Goal: Task Accomplishment & Management: Manage account settings

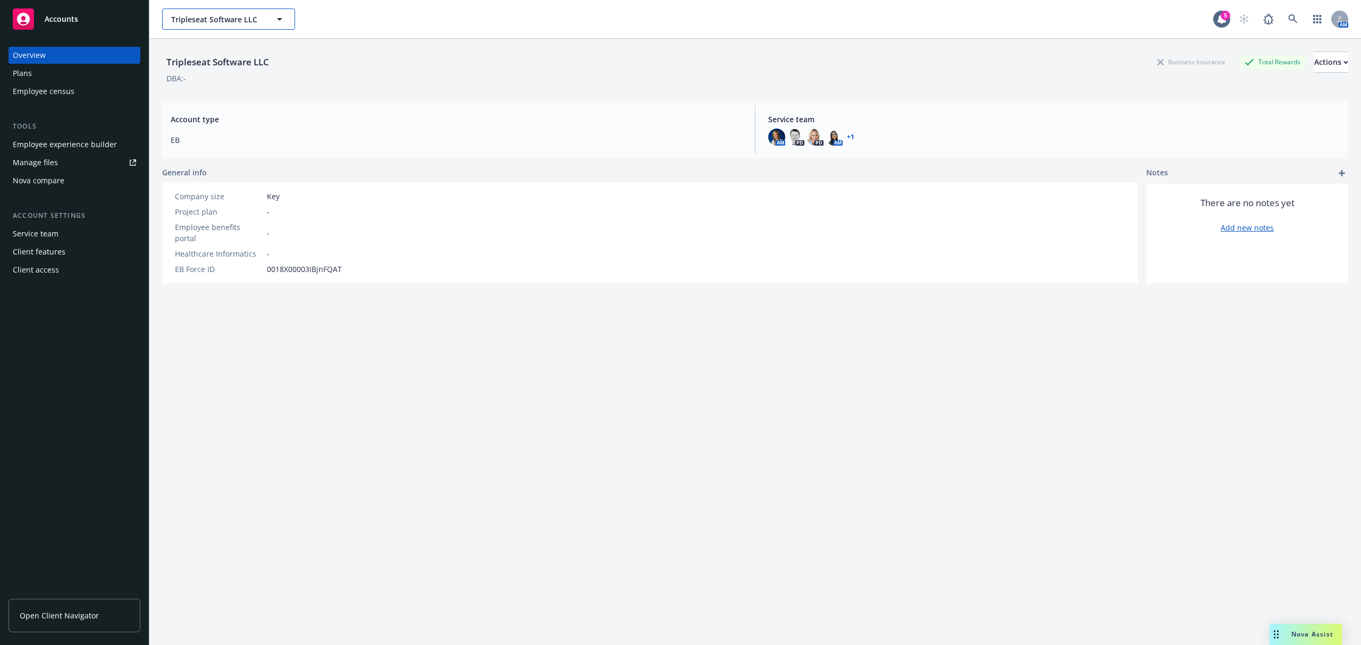
drag, startPoint x: 281, startPoint y: 22, endPoint x: 296, endPoint y: 24, distance: 14.5
click at [281, 22] on icon "button" at bounding box center [279, 19] width 13 height 13
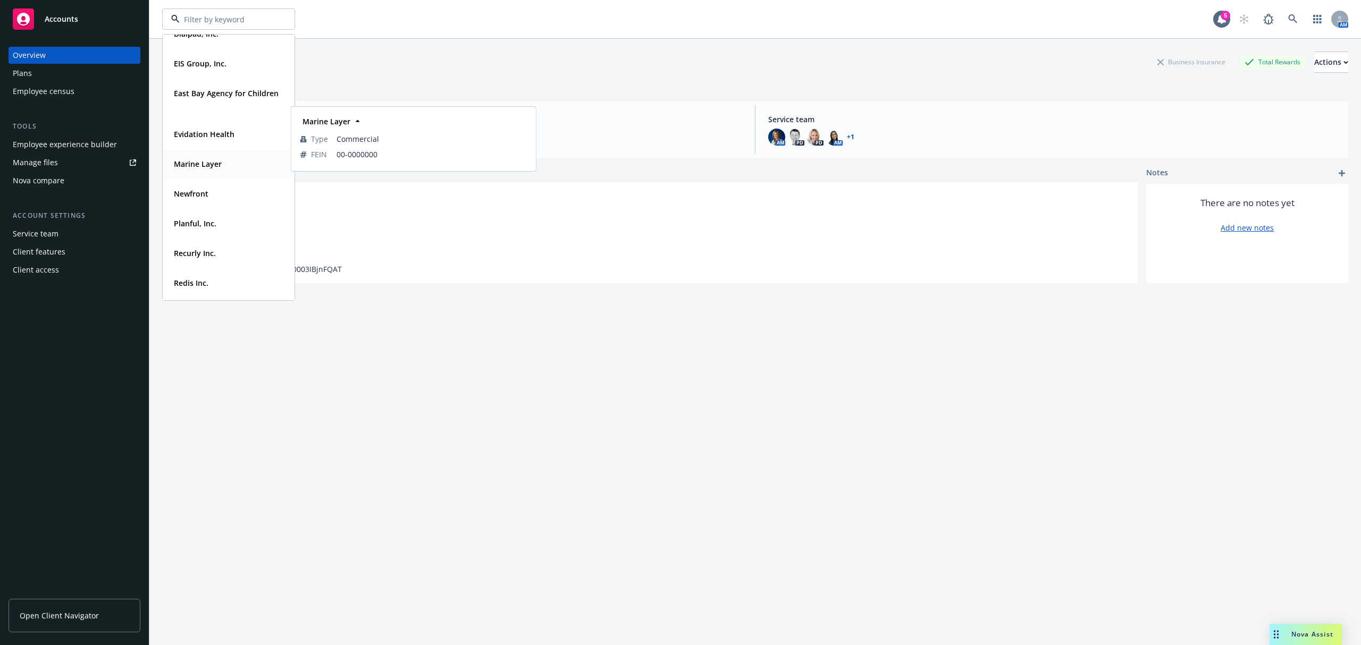
scroll to position [71, 0]
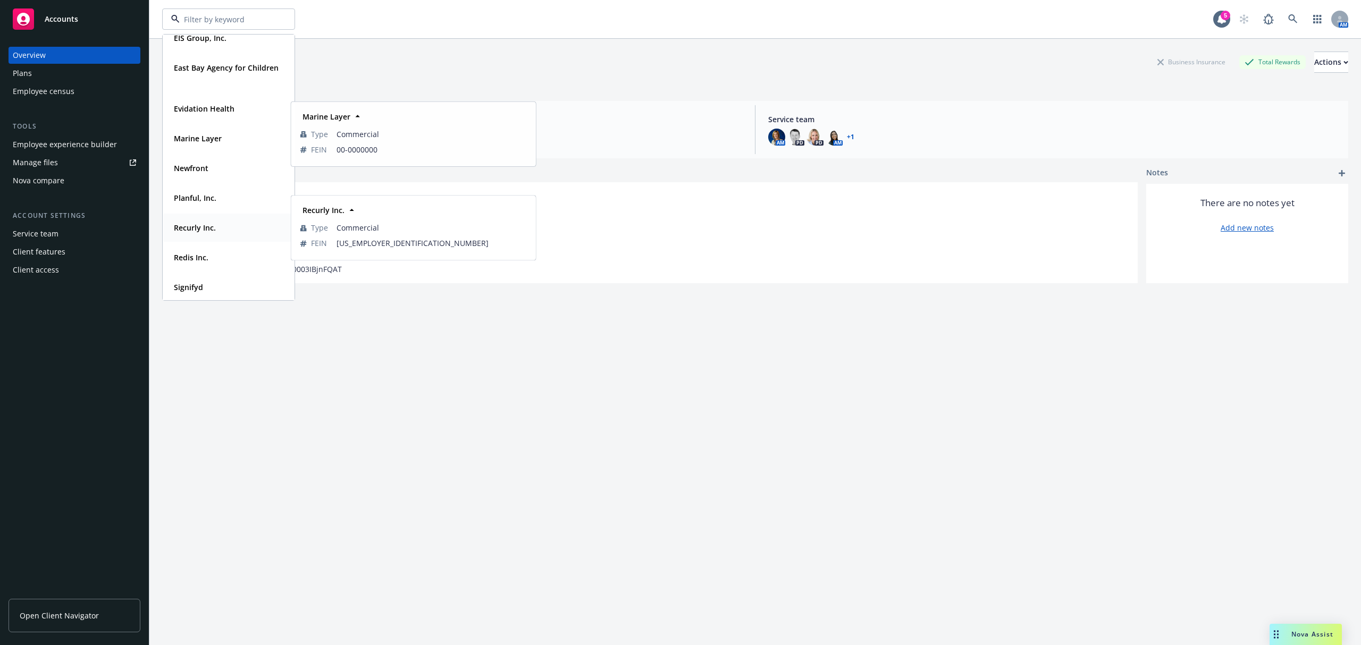
click at [215, 226] on strong "Recurly Inc." at bounding box center [195, 228] width 42 height 10
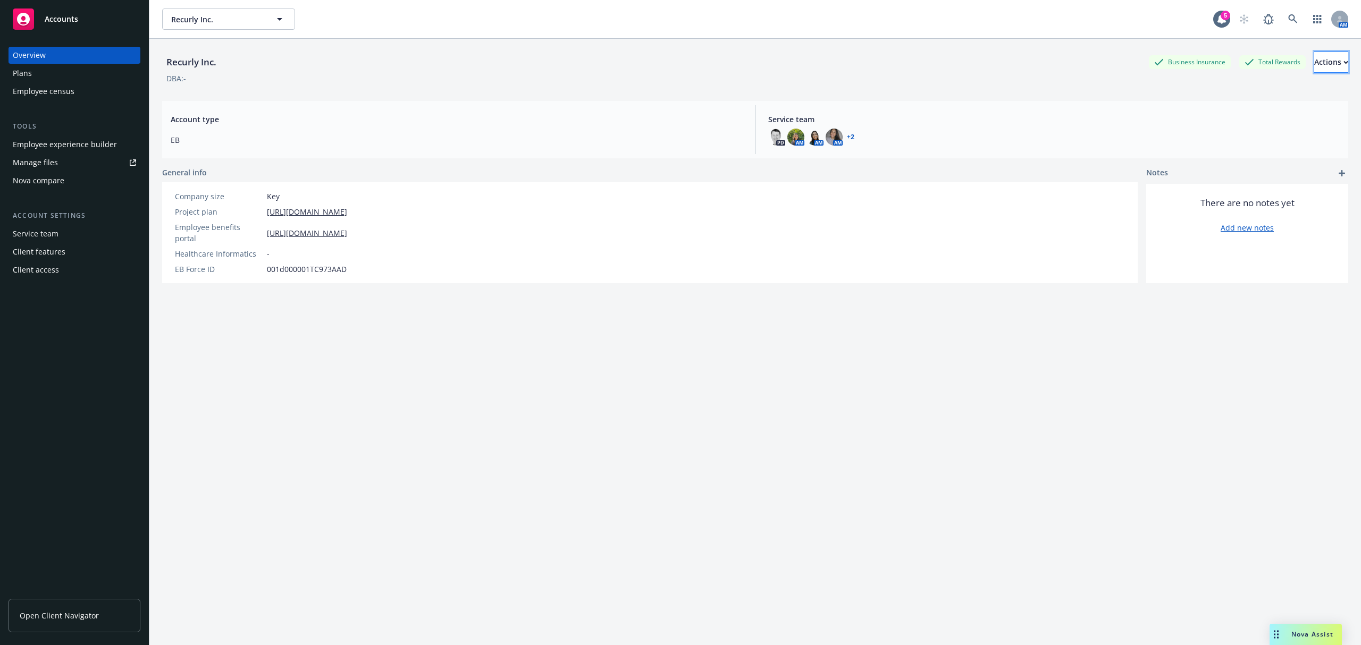
click at [1326, 67] on button "Actions" at bounding box center [1331, 62] width 34 height 21
click at [773, 302] on div "Recurly Inc. Business Insurance Total Rewards Actions Edit account summary Copy…" at bounding box center [755, 355] width 1186 height 632
click at [96, 141] on div "Employee experience builder" at bounding box center [65, 144] width 104 height 17
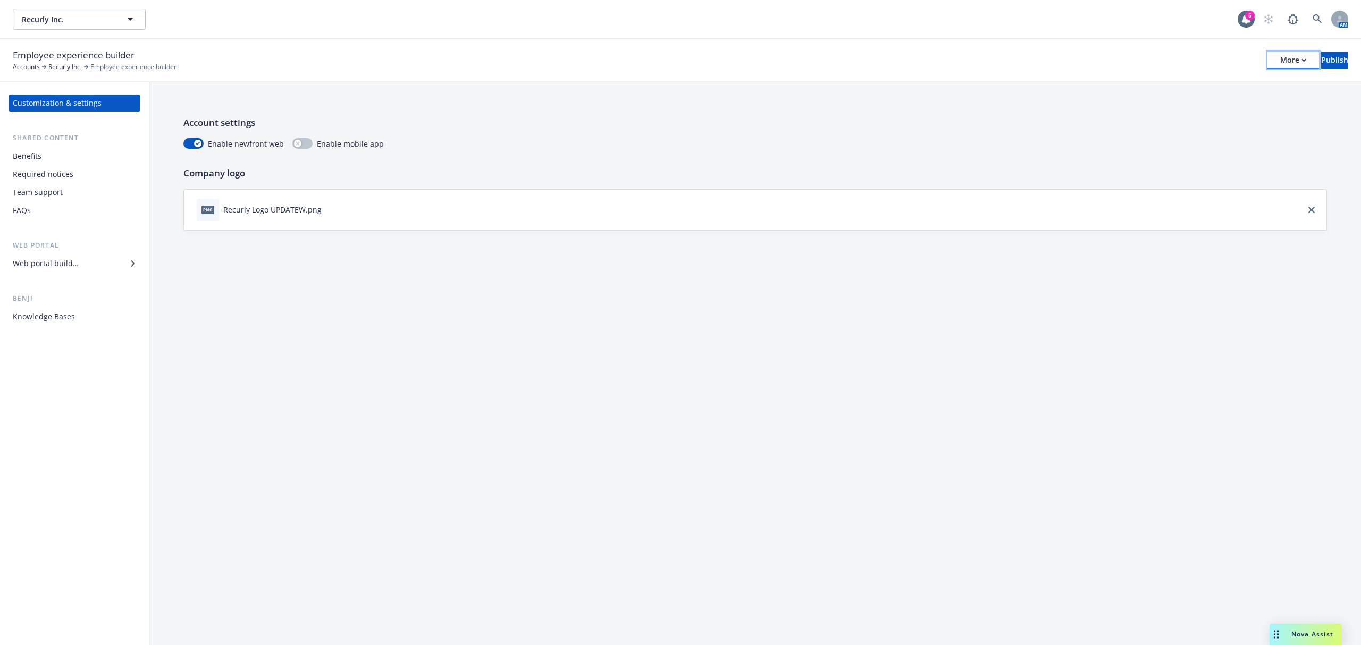
click at [1280, 58] on div "More" at bounding box center [1293, 60] width 26 height 16
click at [1202, 104] on link "Copy portal link" at bounding box center [1204, 104] width 157 height 21
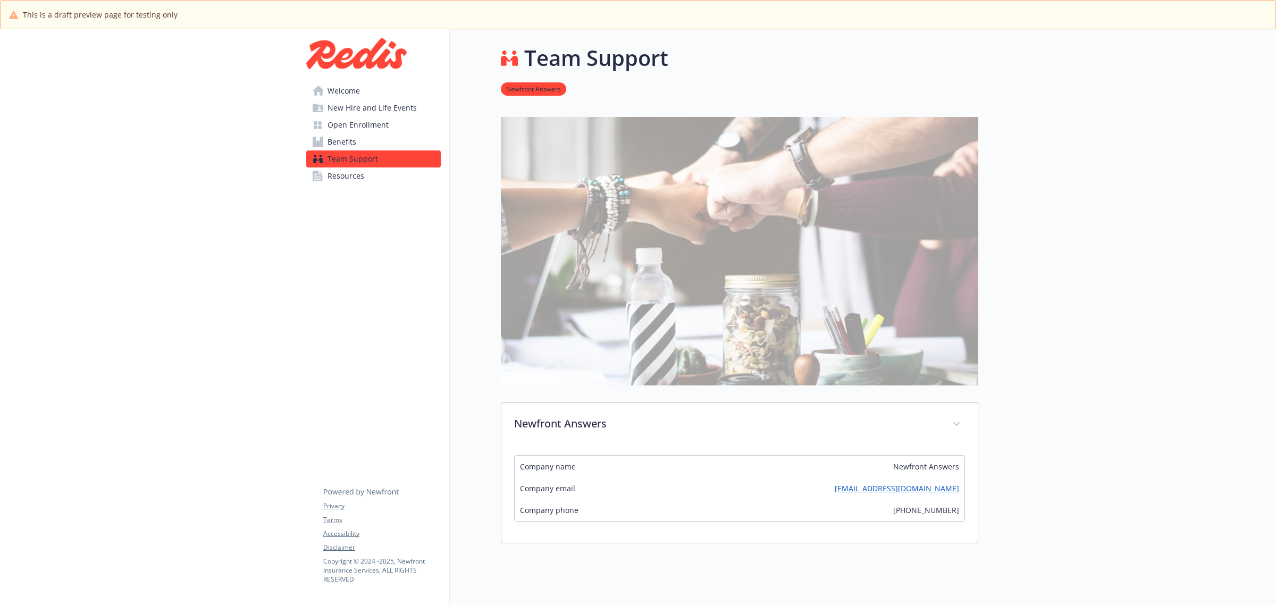
scroll to position [62, 0]
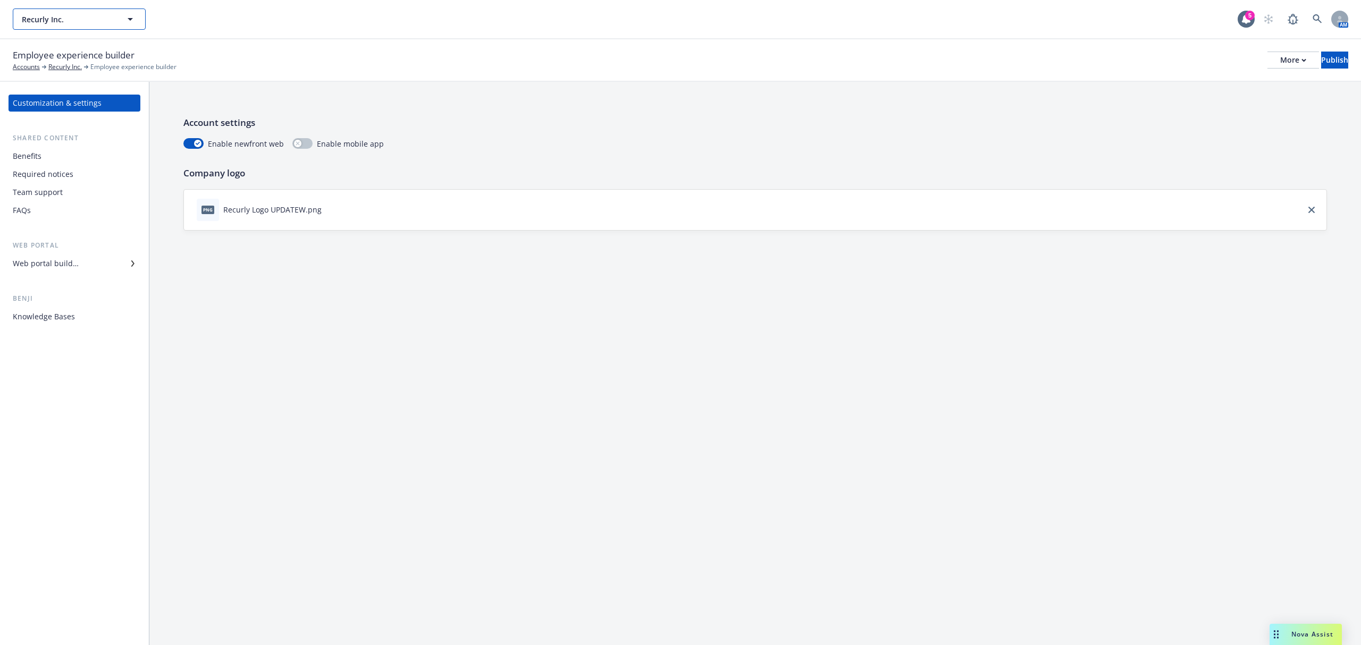
click at [99, 23] on span "Recurly Inc." at bounding box center [68, 19] width 92 height 11
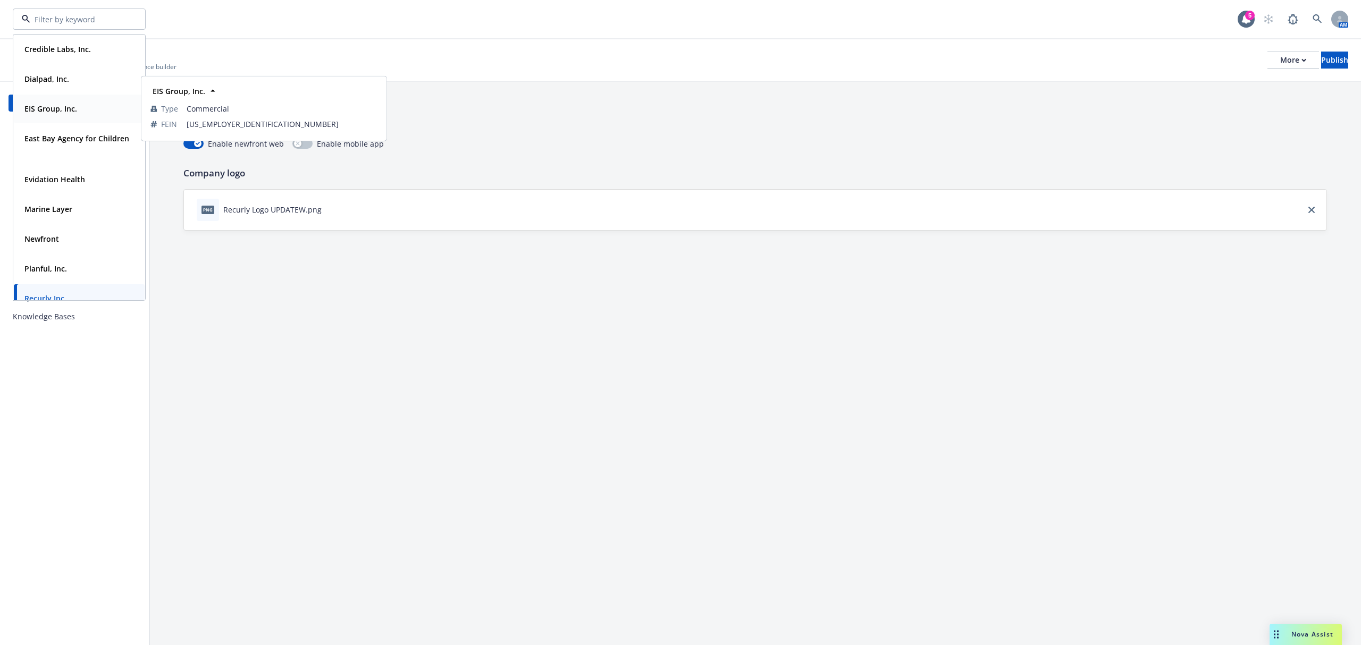
click at [72, 112] on strong "EIS Group, Inc." at bounding box center [50, 109] width 53 height 10
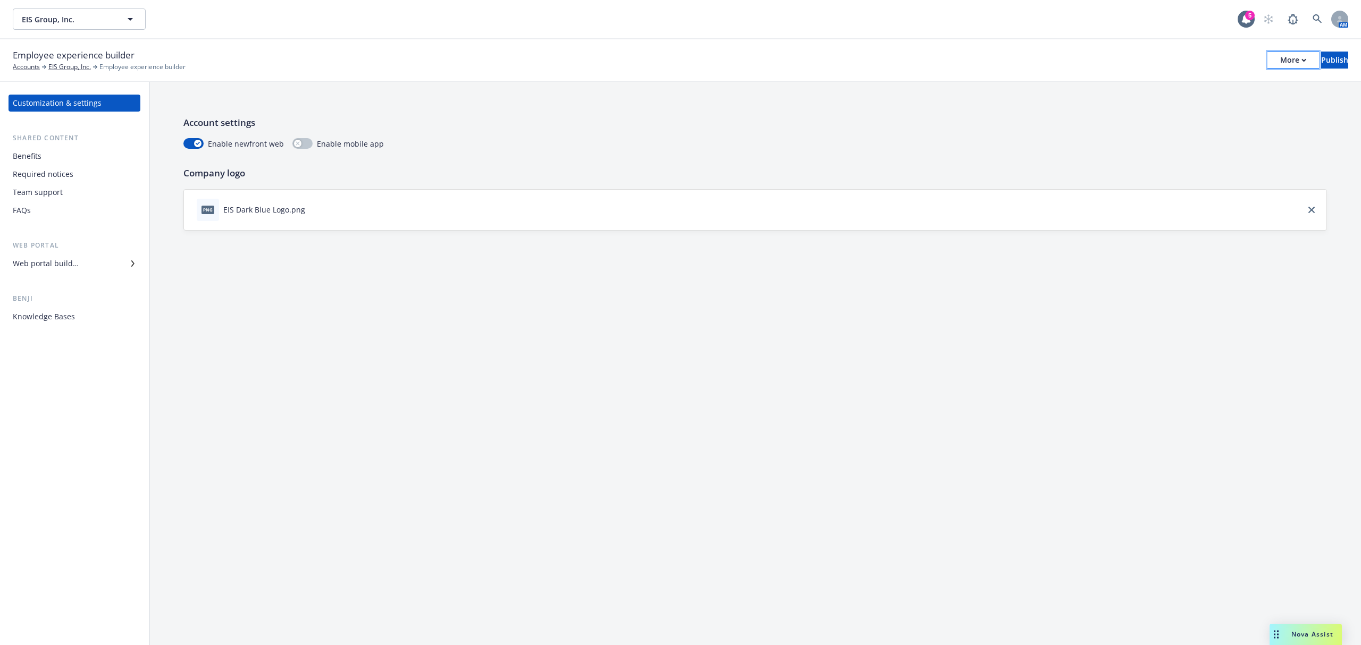
click at [1280, 58] on div "More" at bounding box center [1293, 60] width 26 height 16
click at [1092, 62] on div "Employee experience builder Accounts EIS Group, Inc. Employee experience builde…" at bounding box center [680, 59] width 1335 height 23
click at [1280, 54] on div "More" at bounding box center [1293, 60] width 26 height 16
click at [815, 88] on div "Account settings Enable newfront web Enable mobile app Company logo png EIS Dar…" at bounding box center [754, 173] width 1211 height 183
click at [111, 20] on span "EIS Group, Inc." at bounding box center [68, 19] width 92 height 11
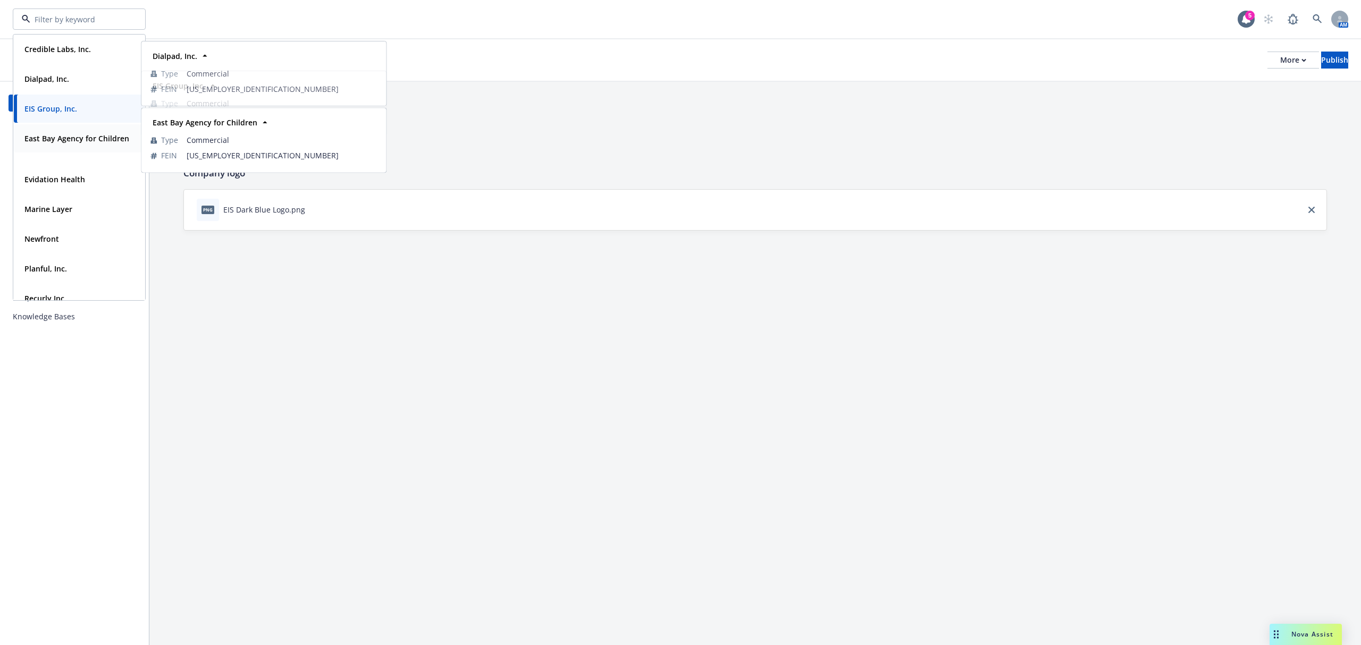
click at [63, 144] on span "East Bay Agency for Children" at bounding box center [76, 138] width 105 height 11
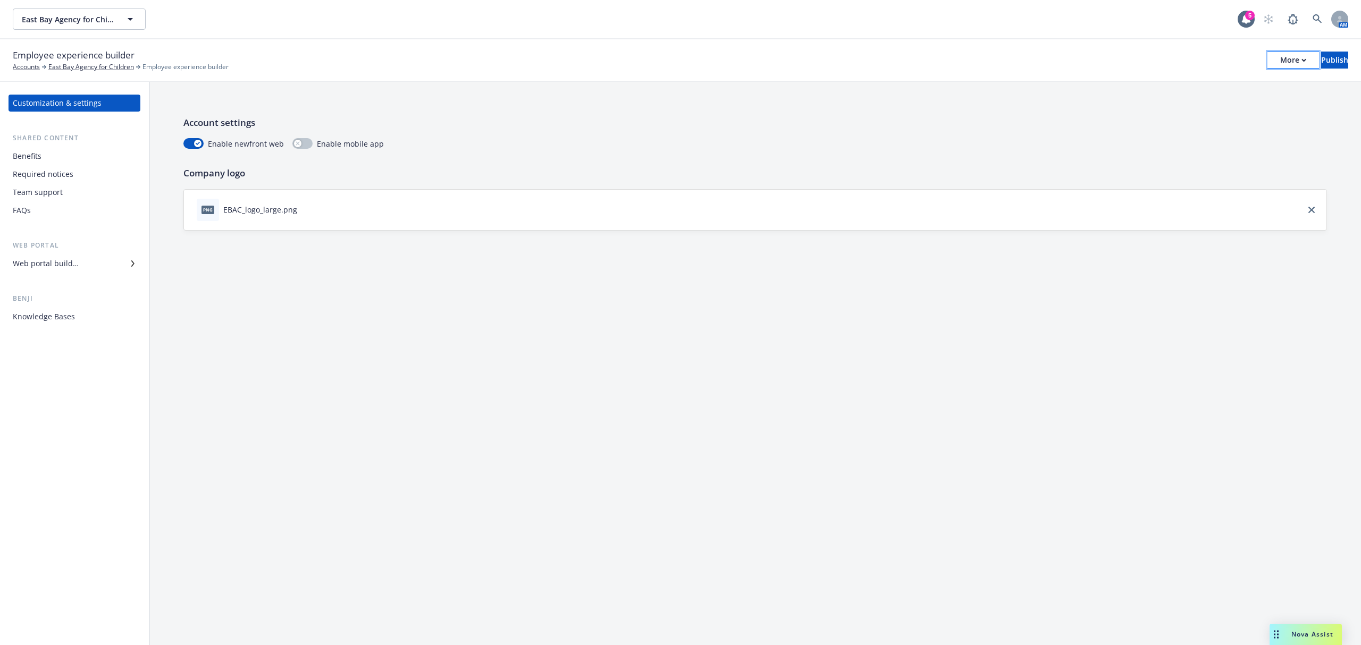
click at [1280, 60] on div "More" at bounding box center [1293, 60] width 26 height 16
click at [1221, 80] on link "Copy preview link" at bounding box center [1204, 83] width 157 height 21
click at [1280, 61] on div "More" at bounding box center [1293, 60] width 26 height 16
click at [1214, 98] on link "Copy portal link" at bounding box center [1204, 104] width 157 height 21
click at [104, 22] on span "East Bay Agency for Children" at bounding box center [68, 19] width 92 height 11
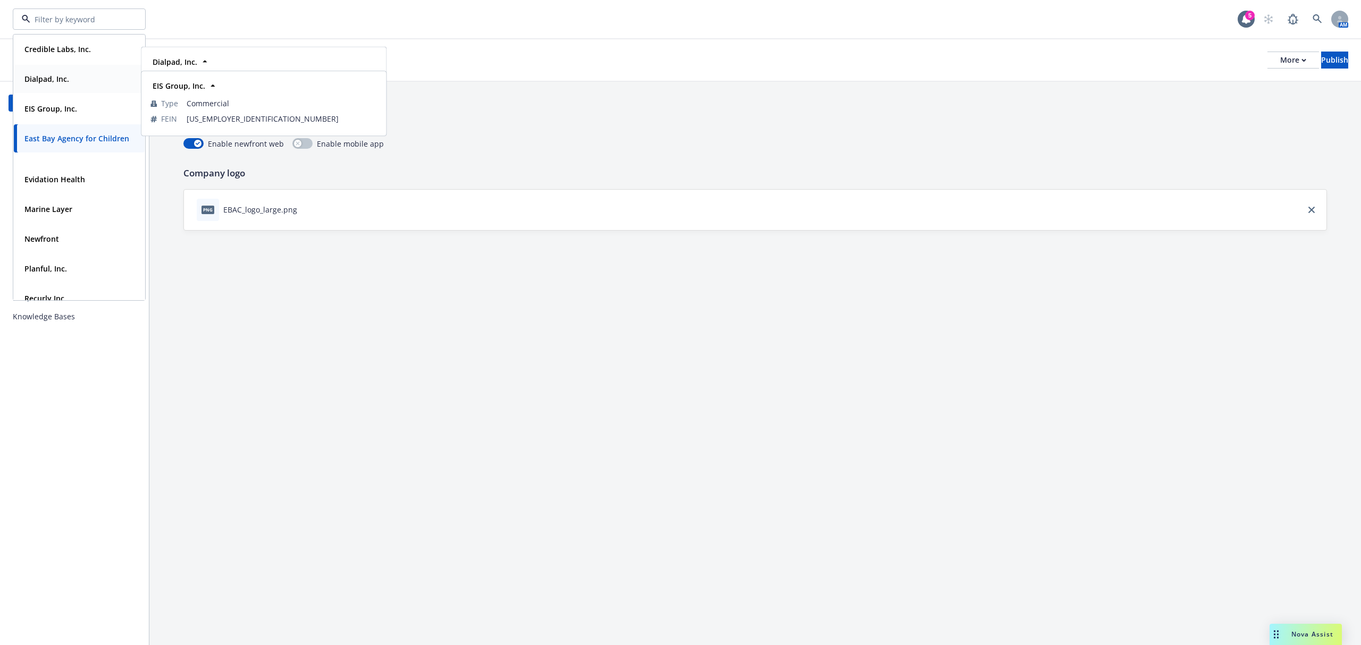
click at [82, 77] on div "Dialpad, Inc." at bounding box center [79, 78] width 118 height 15
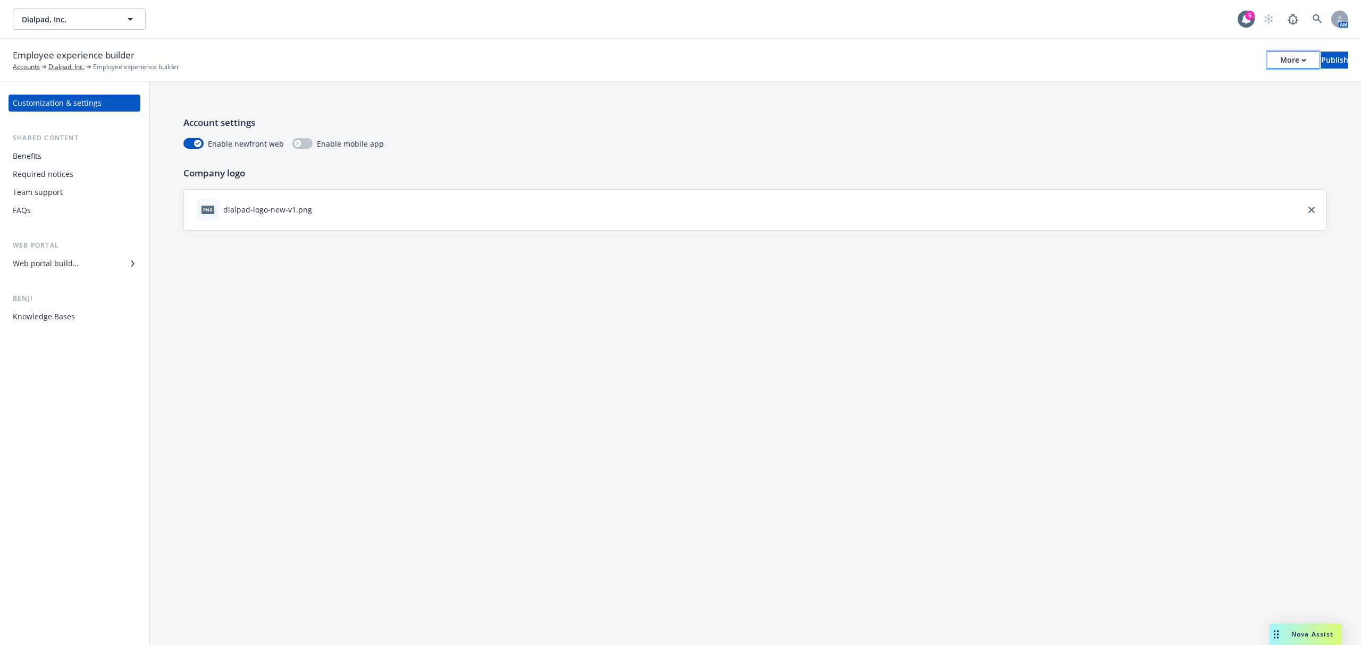
click at [1267, 56] on button "More" at bounding box center [1293, 60] width 52 height 17
click at [1195, 83] on link "Copy preview link" at bounding box center [1204, 83] width 157 height 21
click at [118, 20] on button "Dialpad, Inc." at bounding box center [79, 19] width 133 height 21
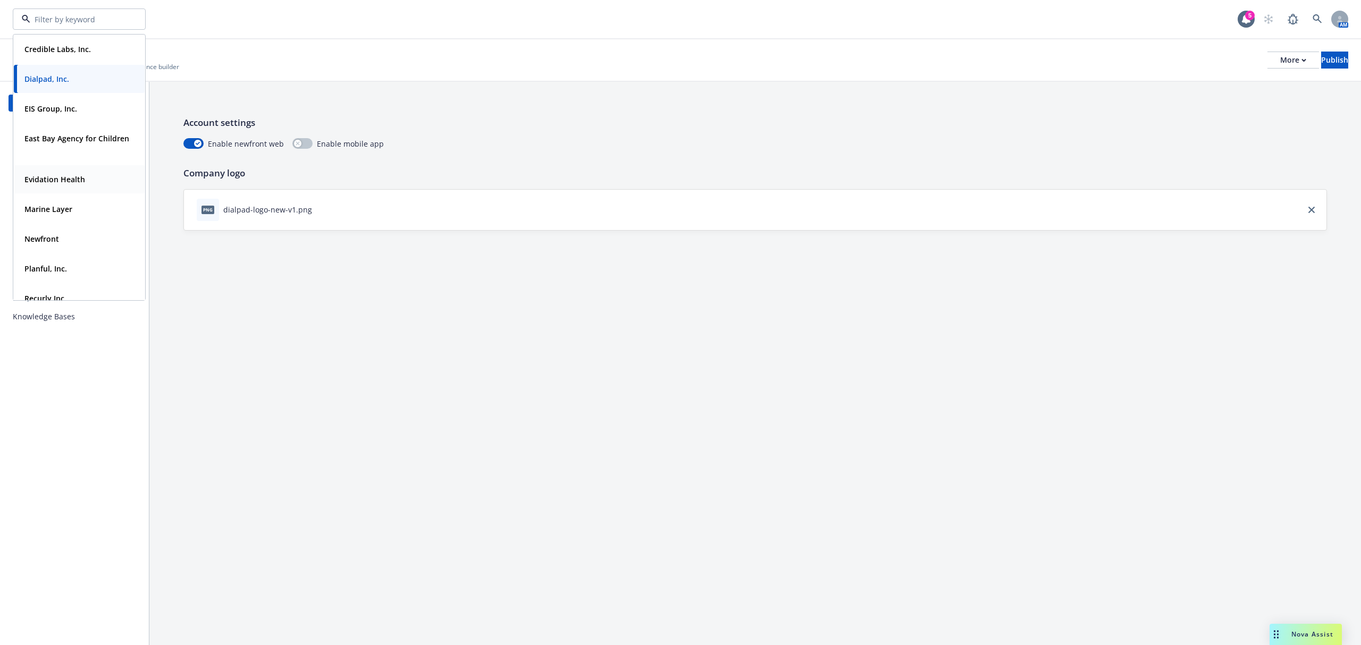
scroll to position [162, 0]
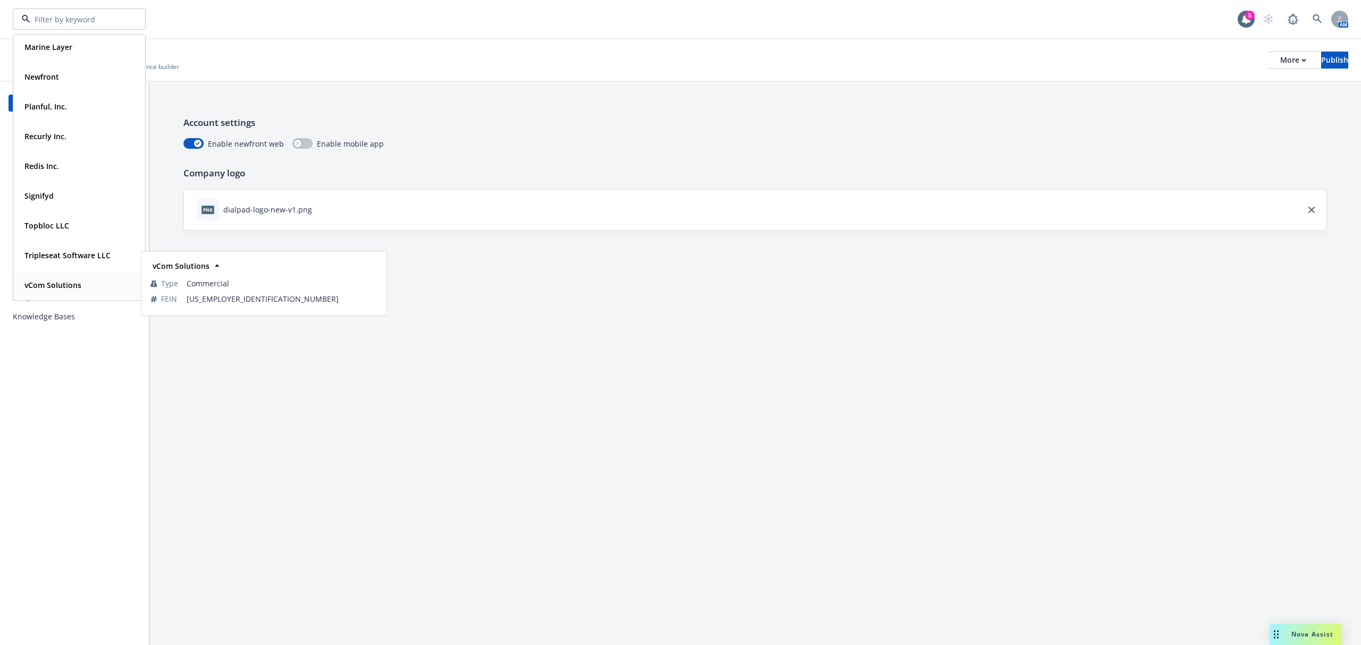
drag, startPoint x: 47, startPoint y: 277, endPoint x: 68, endPoint y: 273, distance: 21.7
click at [47, 277] on div "vCom Solutions" at bounding box center [51, 284] width 63 height 15
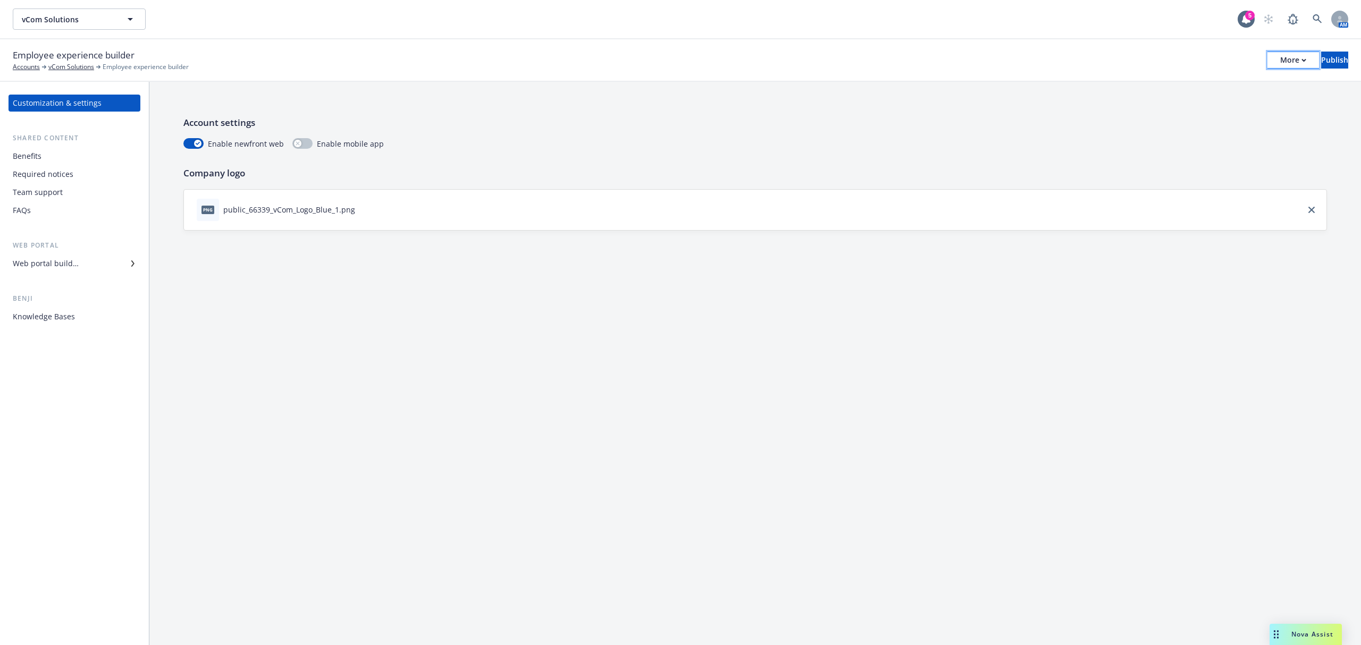
click at [1301, 62] on icon "button" at bounding box center [1303, 60] width 5 height 4
click at [1206, 107] on link "Copy portal link" at bounding box center [1204, 104] width 157 height 21
drag, startPoint x: 148, startPoint y: 20, endPoint x: 134, endPoint y: 20, distance: 13.8
click at [148, 20] on div "vCom Solutions vCom Solutions" at bounding box center [625, 19] width 1225 height 21
click at [134, 20] on icon "button" at bounding box center [130, 19] width 13 height 13
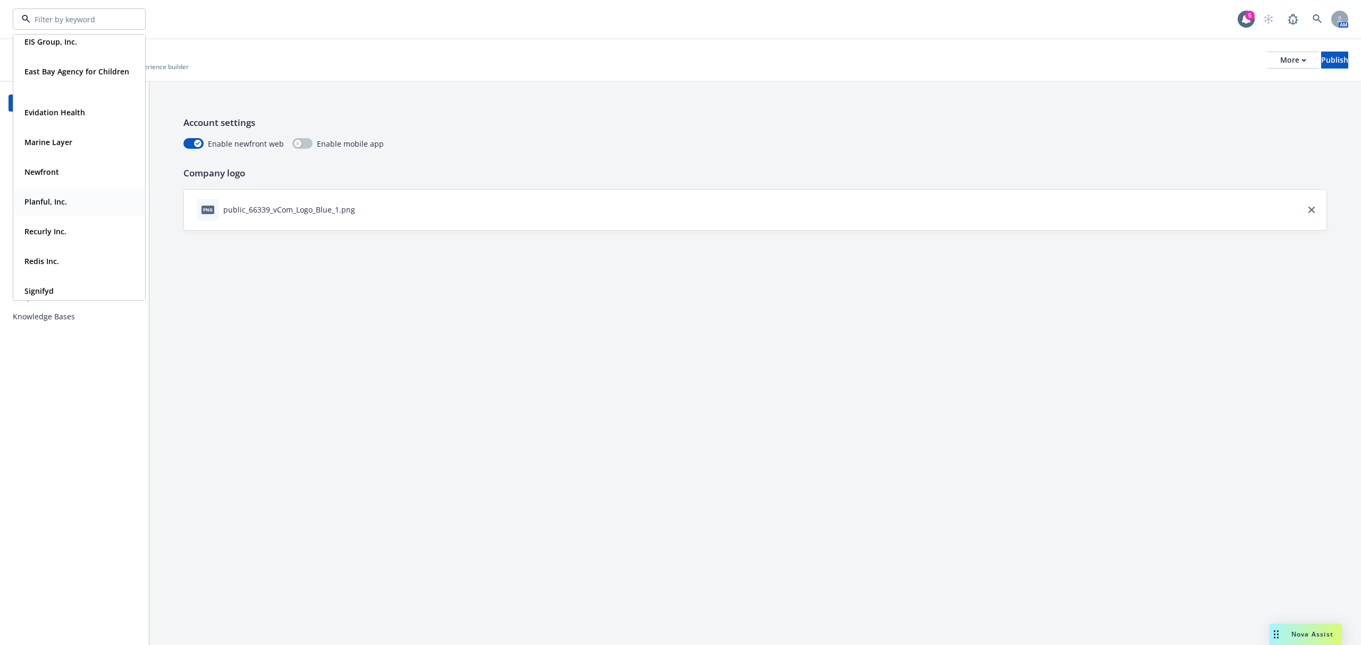
scroll to position [71, 0]
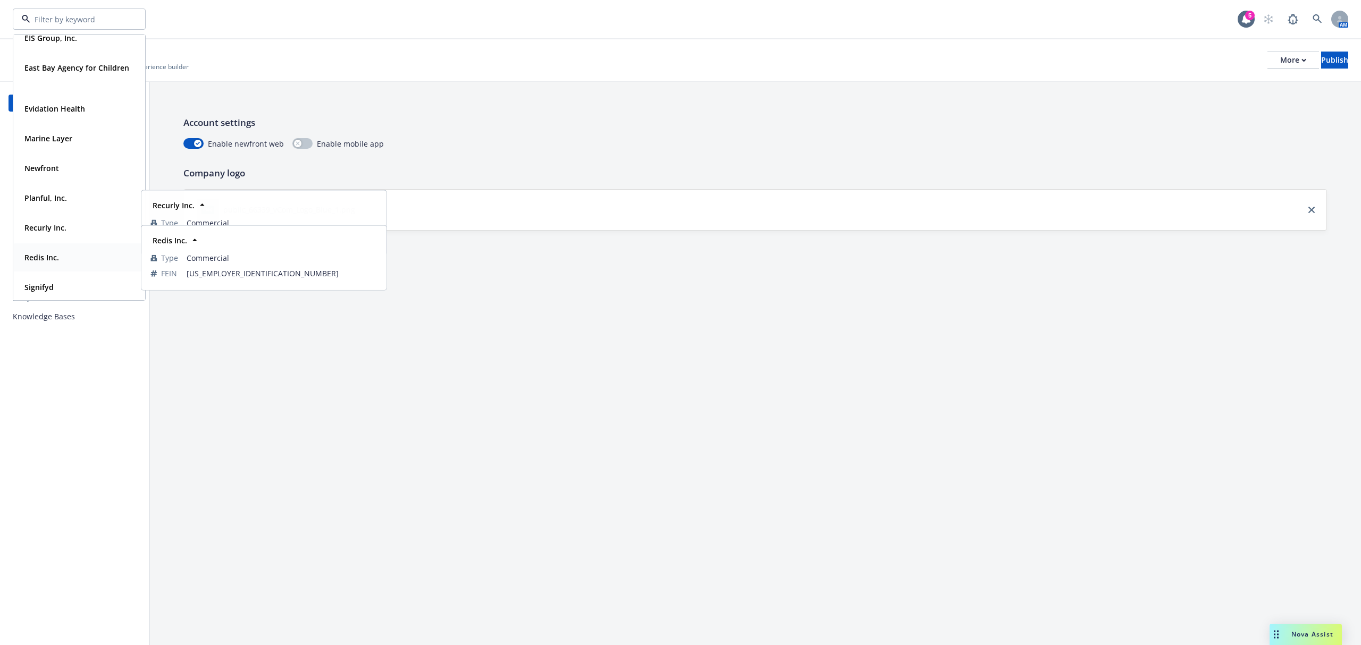
click at [71, 253] on div "Redis Inc." at bounding box center [79, 257] width 118 height 15
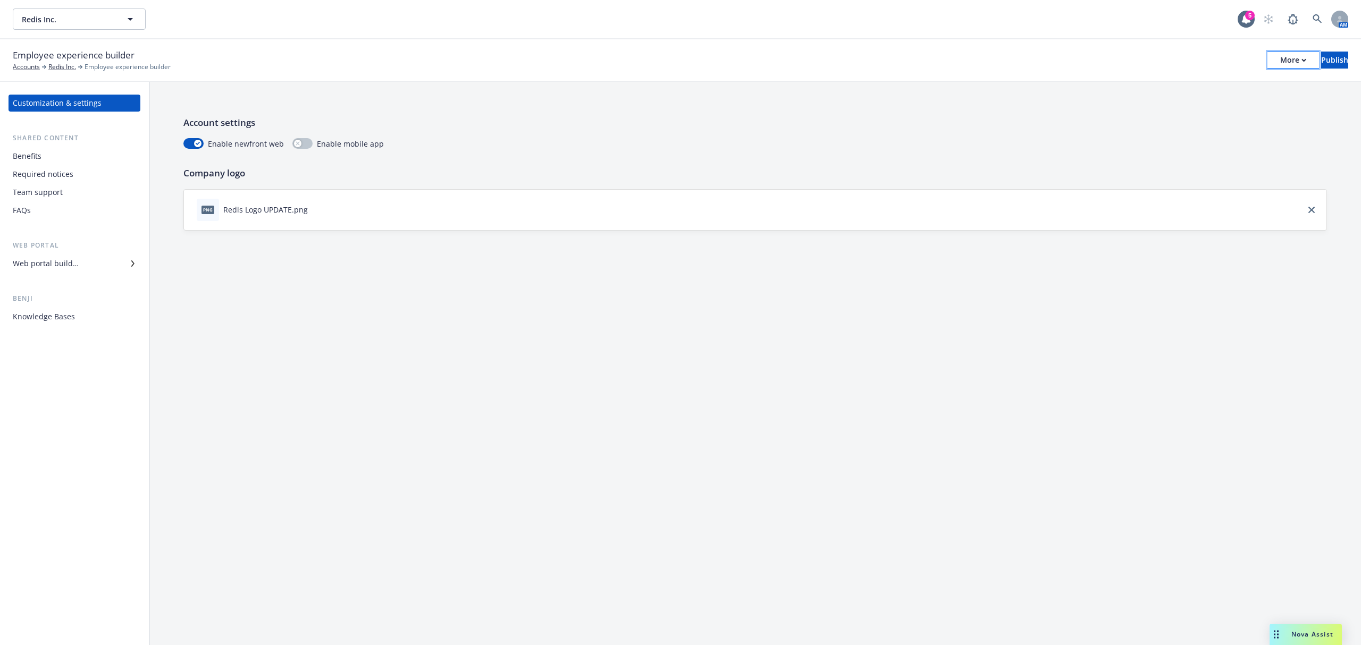
click at [1280, 64] on div "More" at bounding box center [1293, 60] width 26 height 16
click at [1187, 107] on link "Copy portal link" at bounding box center [1204, 104] width 157 height 21
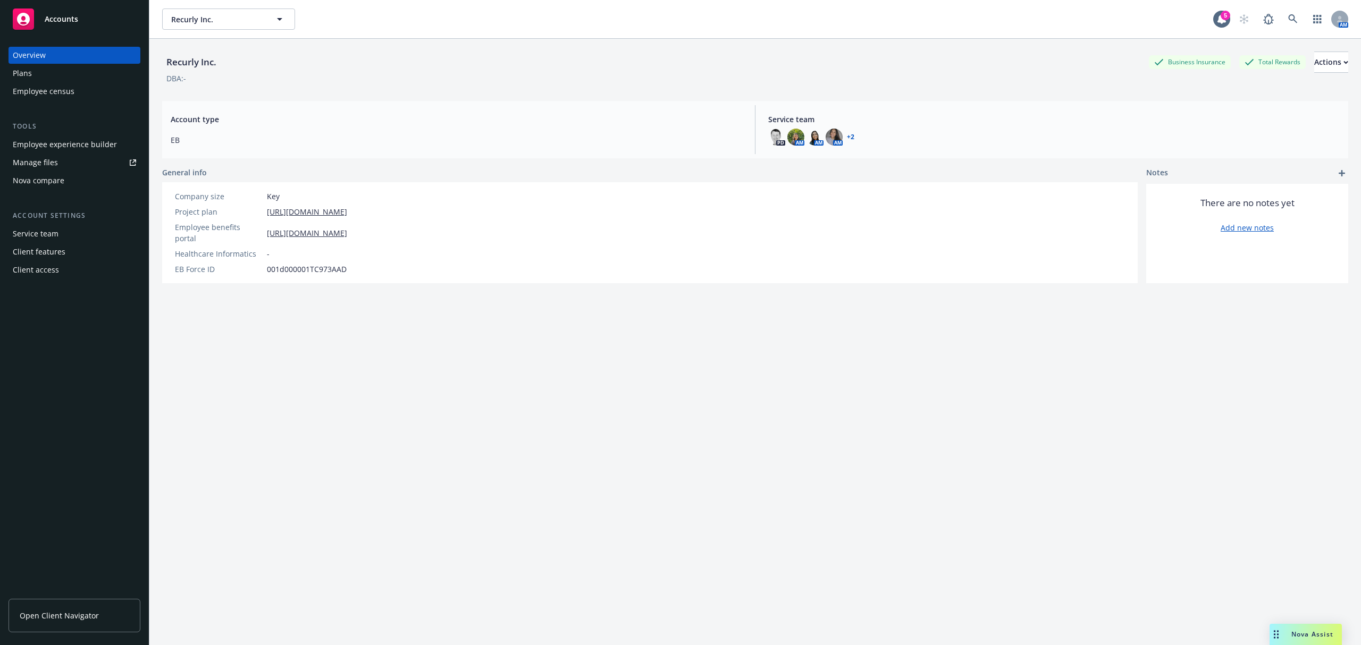
click at [669, 396] on div "Recurly Inc. Business Insurance Total Rewards Actions DBA: - Account type EB Se…" at bounding box center [755, 355] width 1186 height 632
